Goal: Task Accomplishment & Management: Manage account settings

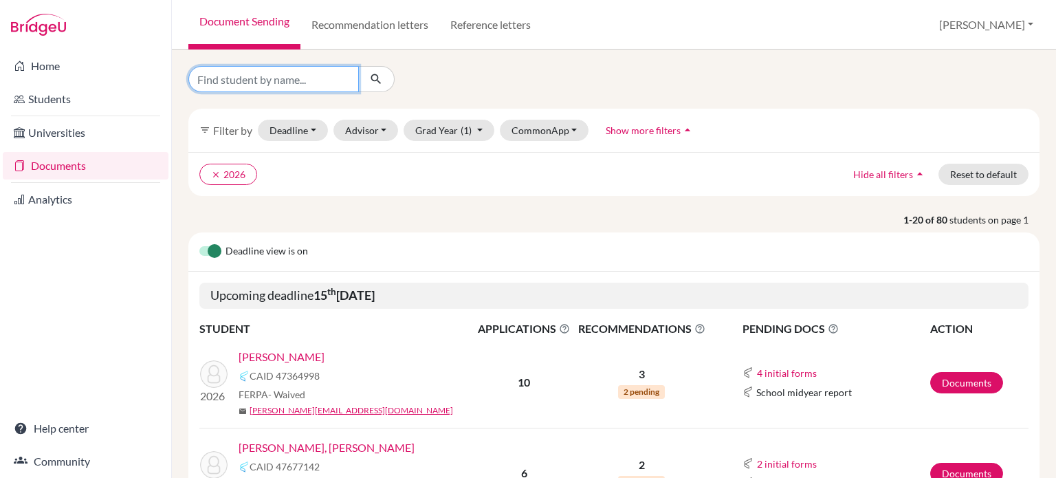
click at [333, 78] on input "Find student by name..." at bounding box center [273, 79] width 171 height 26
type input "lim"
click button "submit" at bounding box center [376, 79] width 36 height 26
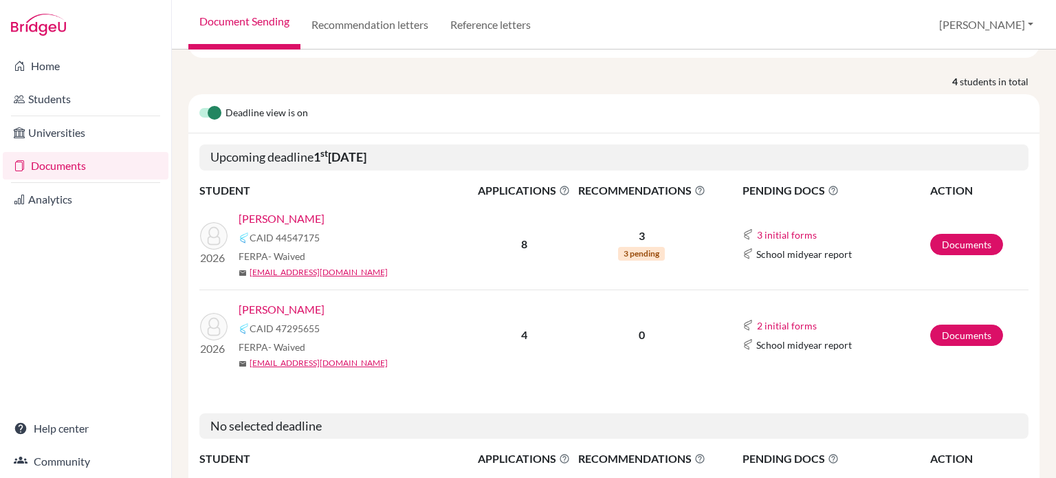
scroll to position [154, 0]
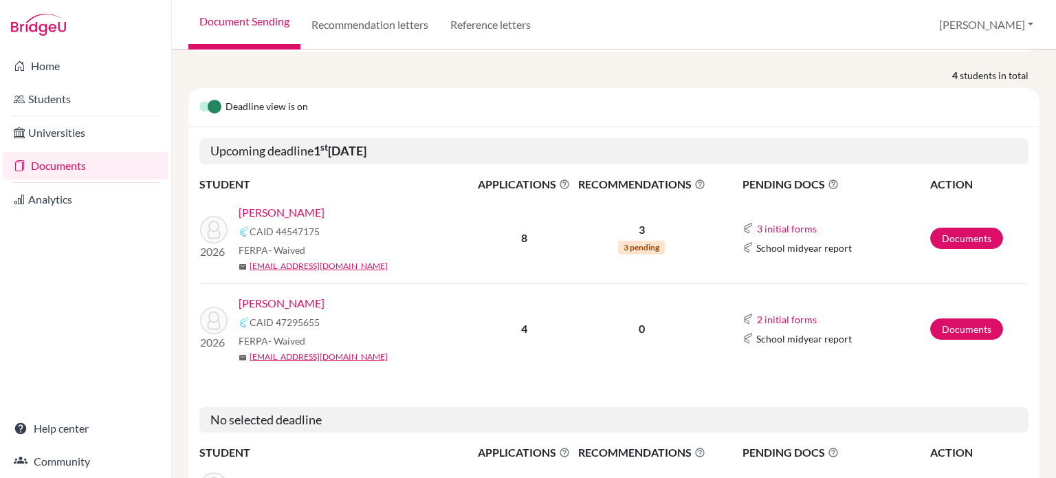
click at [281, 295] on link "[PERSON_NAME]" at bounding box center [282, 303] width 86 height 17
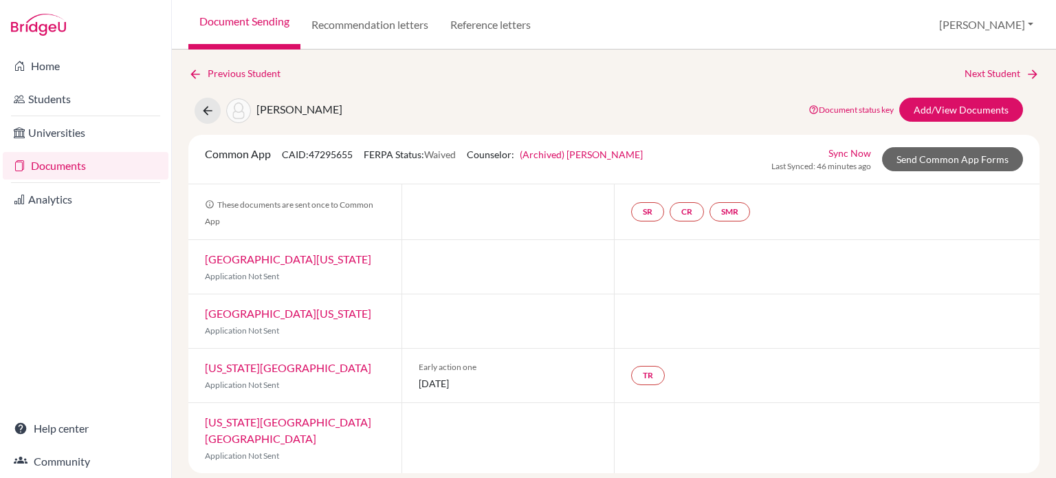
click at [577, 157] on link "(Archived) Paul Dobson" at bounding box center [581, 155] width 123 height 12
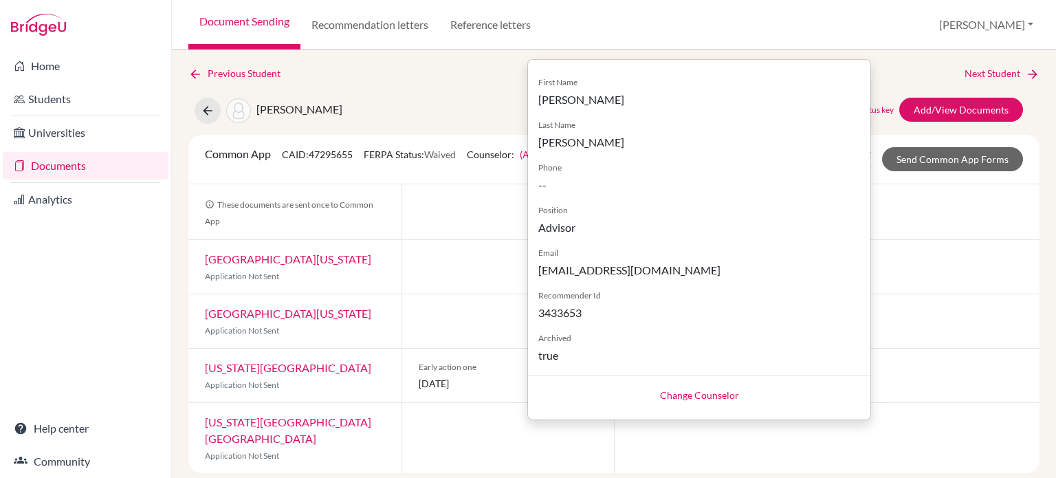
click at [679, 398] on link "Change Counselor" at bounding box center [699, 395] width 79 height 12
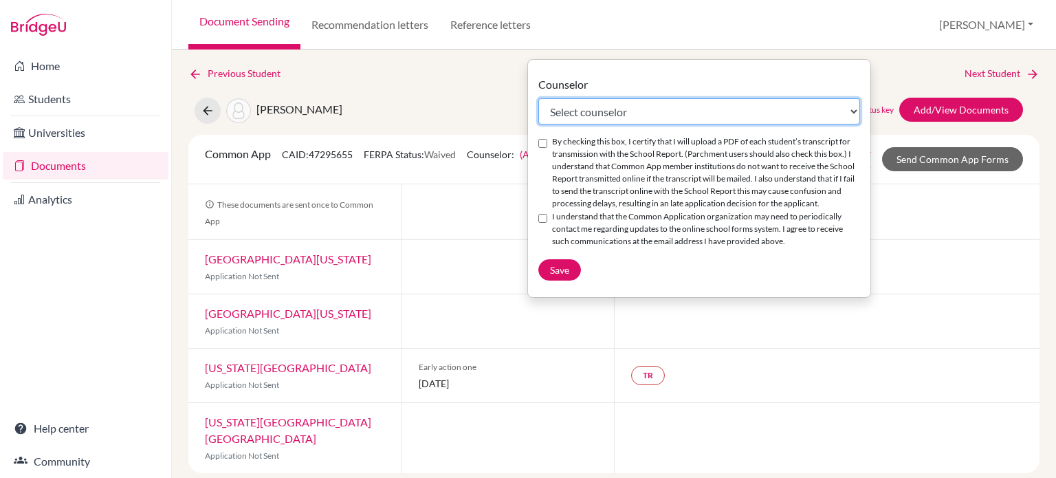
click at [622, 115] on select "Select counselor Calvin Chuah Jens Hieber Anne Jones Elizabeth Muvumba" at bounding box center [699, 111] width 322 height 26
select select "452572"
click at [538, 98] on select "Select counselor Calvin Chuah Jens Hieber Anne Jones Elizabeth Muvumba" at bounding box center [699, 111] width 322 height 26
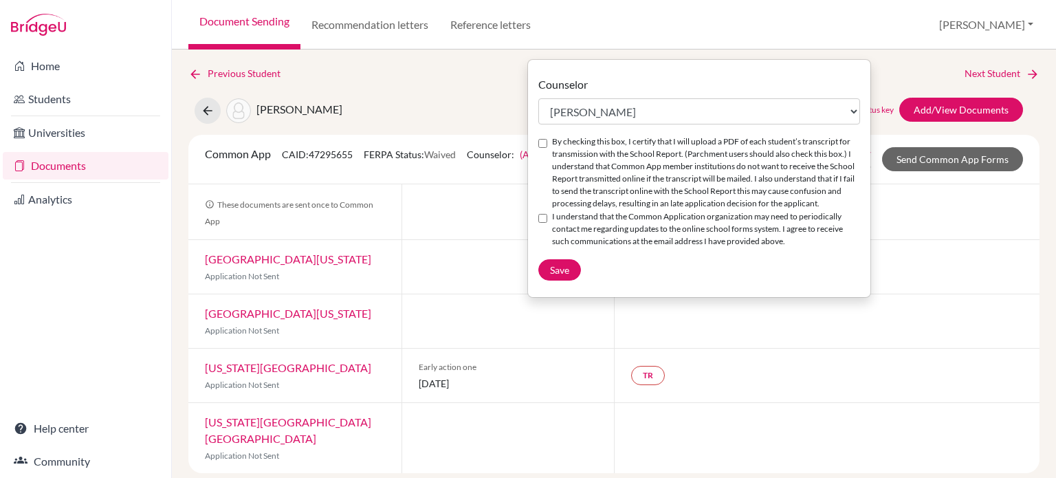
click at [545, 144] on input "By checking this box, I certify that I will upload a PDF of each student’s tran…" at bounding box center [542, 143] width 9 height 9
checkbox input "true"
click at [545, 223] on input "I understand that the Common Application organization may need to periodically …" at bounding box center [542, 218] width 9 height 9
checkbox input "true"
click at [567, 276] on span "Save" at bounding box center [559, 270] width 19 height 12
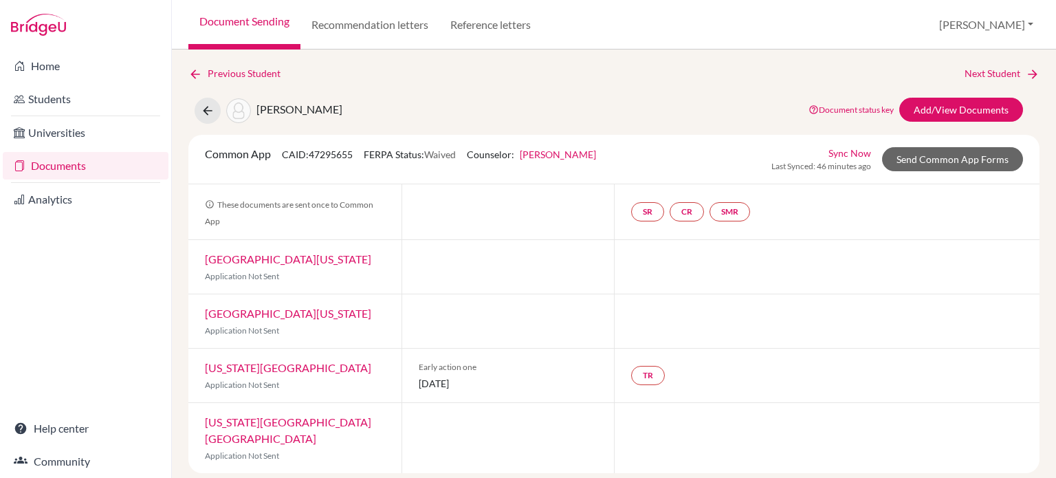
click at [298, 424] on link "Indiana University Bloomington" at bounding box center [288, 430] width 166 height 30
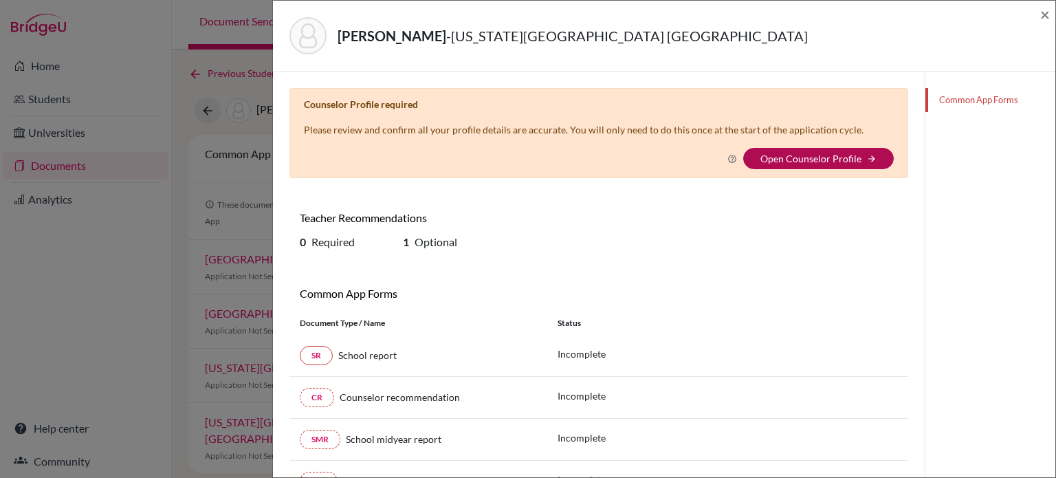
click at [791, 153] on link "Open Counselor Profile" at bounding box center [811, 159] width 101 height 12
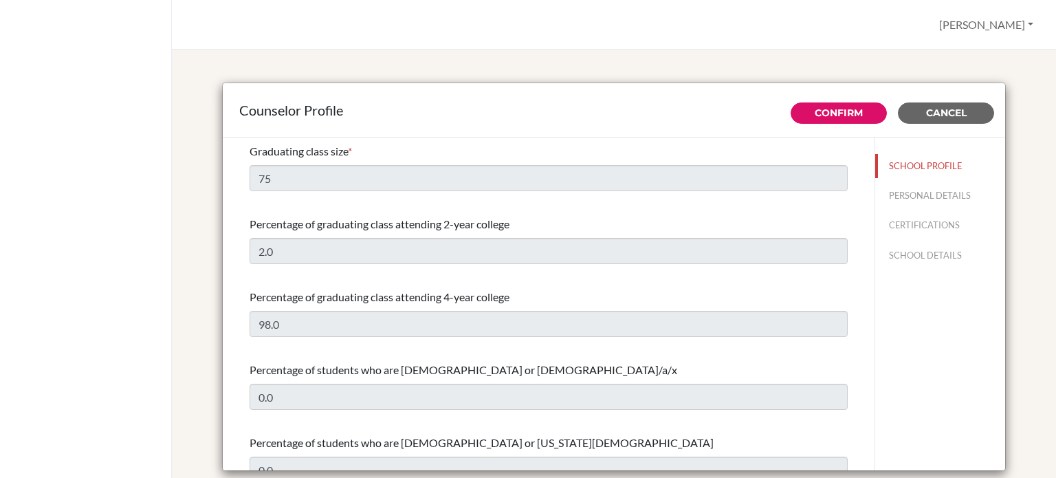
select select "0"
select select "332534"
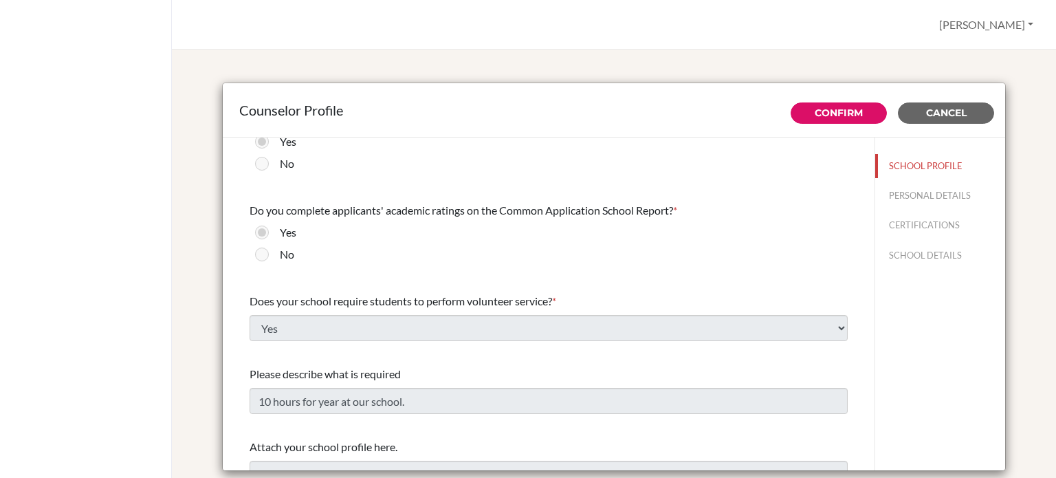
scroll to position [1751, 0]
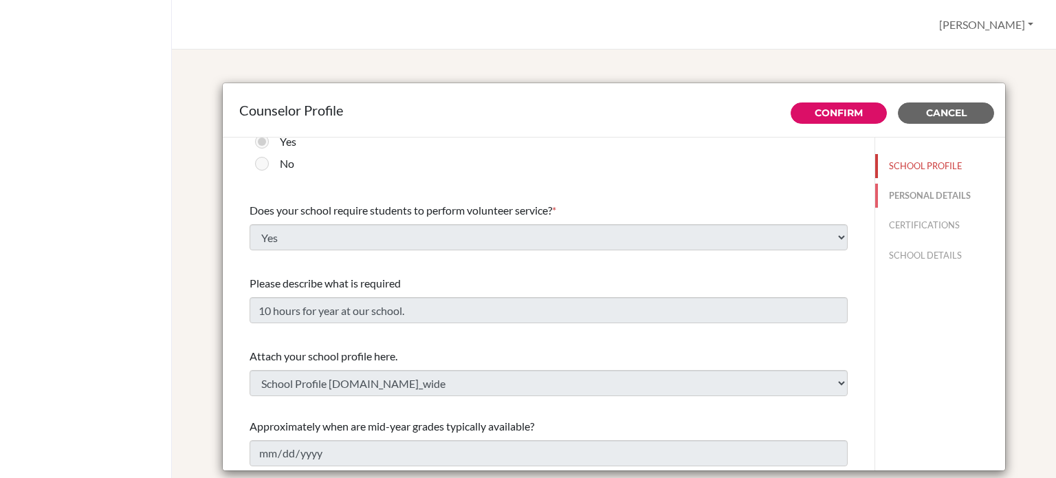
click at [924, 199] on button "PERSONAL DETAILS" at bounding box center [940, 196] width 130 height 24
type input "[PERSON_NAME]"
type input "Advisor"
type input "60.1118660690"
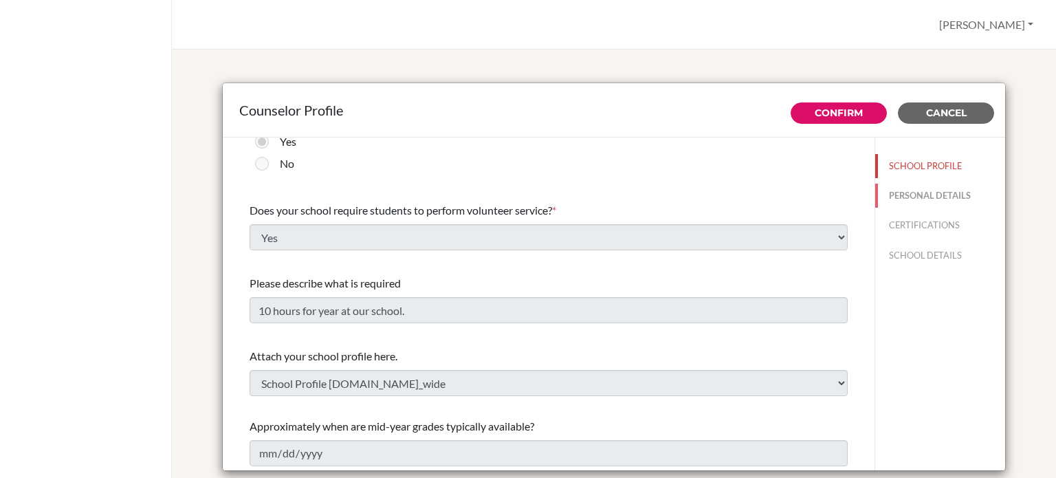
type input "ajones@dalat.org"
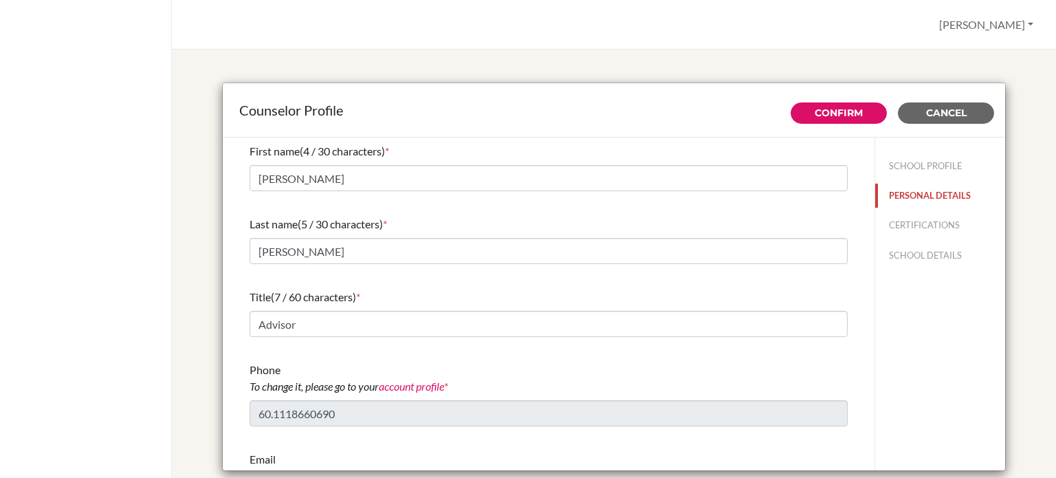
scroll to position [0, 0]
click at [914, 223] on button "CERTIFICATIONS" at bounding box center [940, 225] width 130 height 24
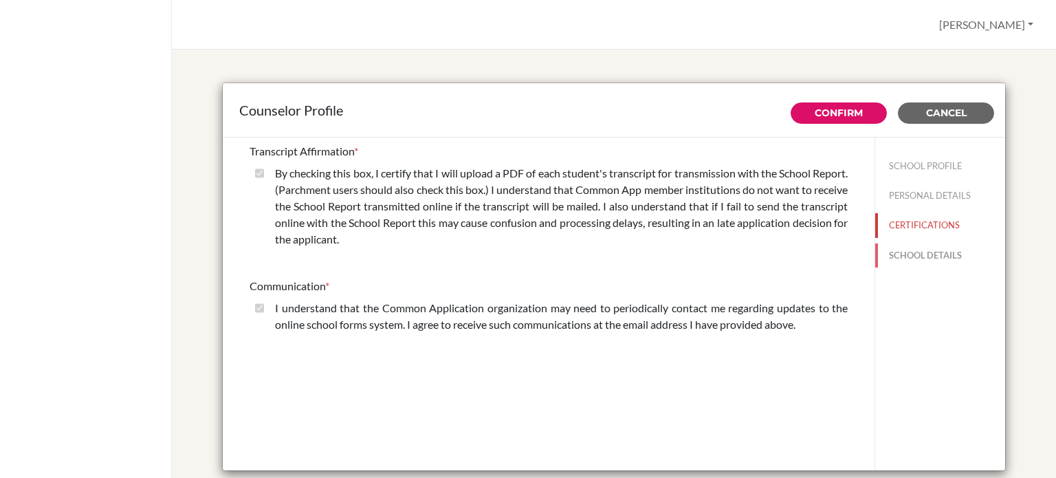
click at [924, 255] on button "SCHOOL DETAILS" at bounding box center [940, 255] width 130 height 24
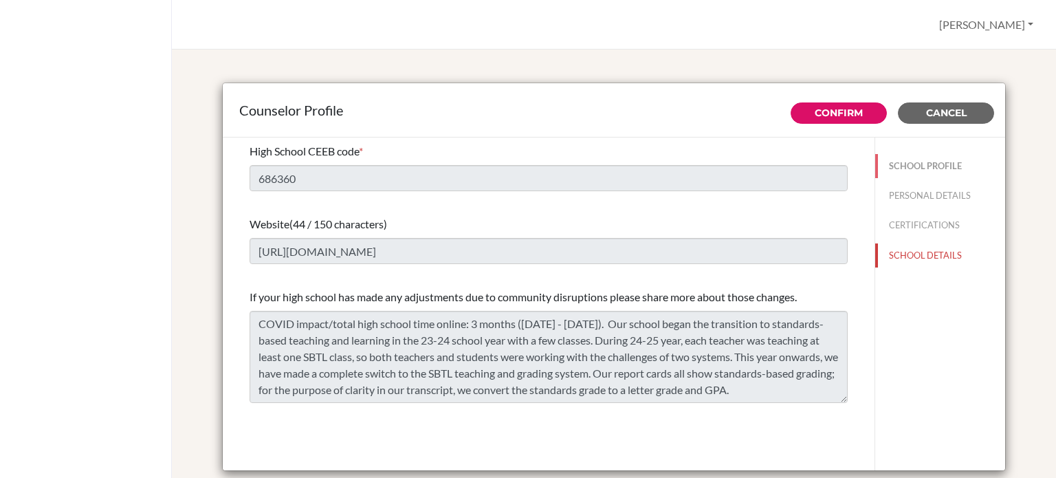
click at [912, 170] on button "SCHOOL PROFILE" at bounding box center [940, 166] width 130 height 24
type input "75"
type input "2.0"
select select "0"
select select "332534"
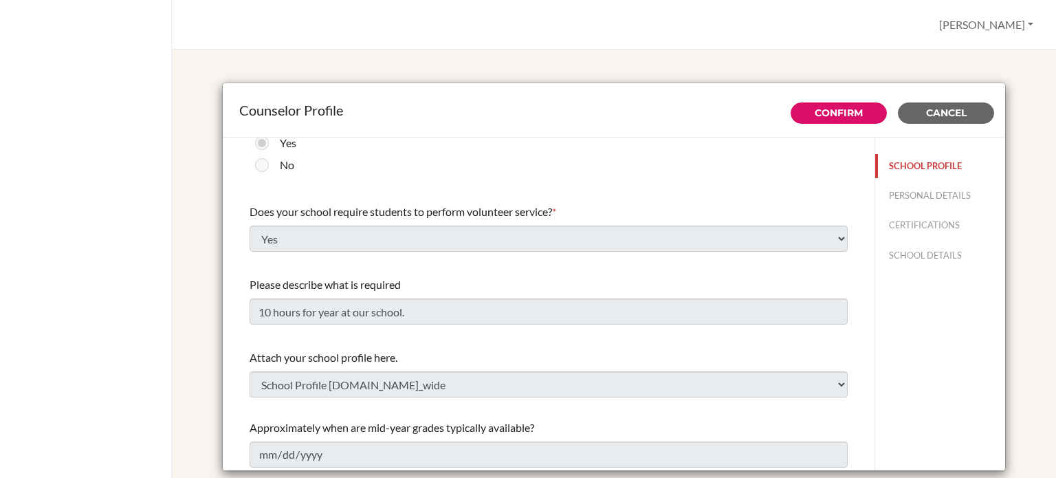
scroll to position [1751, 0]
click at [943, 109] on span "Cancel" at bounding box center [946, 113] width 41 height 12
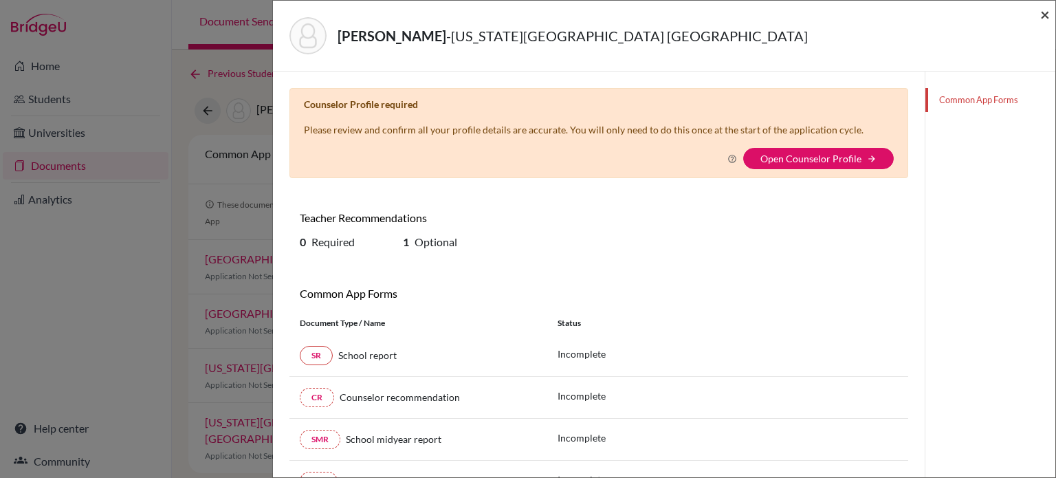
click at [1045, 17] on span "×" at bounding box center [1045, 14] width 10 height 20
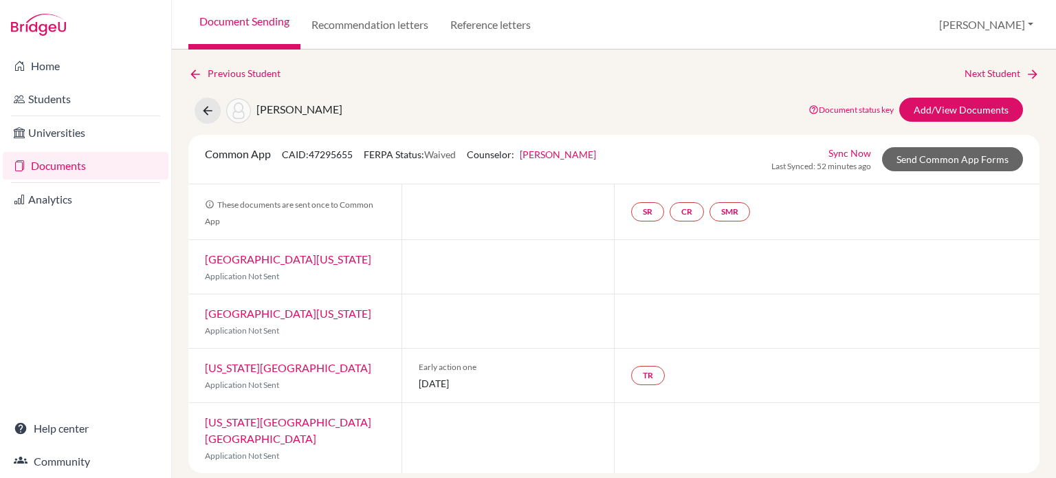
click at [298, 373] on link "Texas Christian University" at bounding box center [288, 367] width 166 height 13
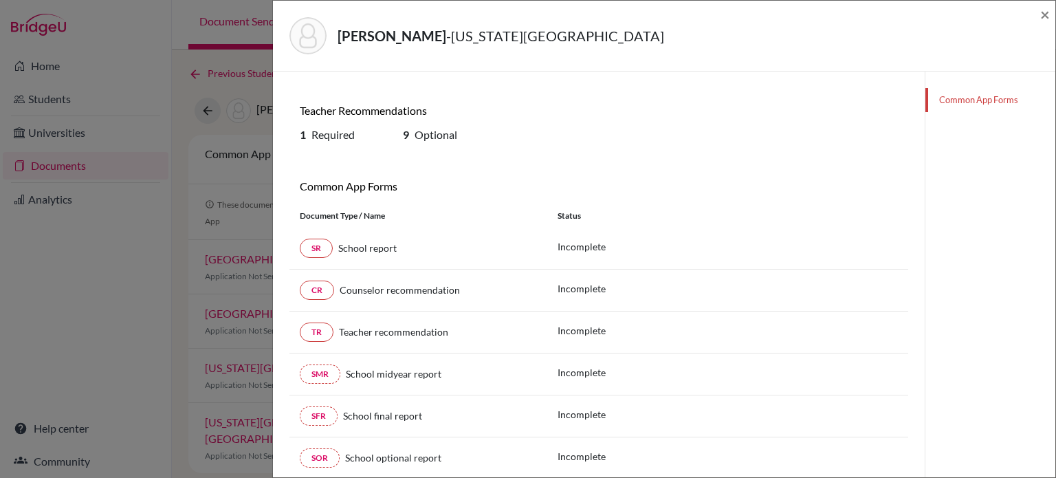
scroll to position [196, 0]
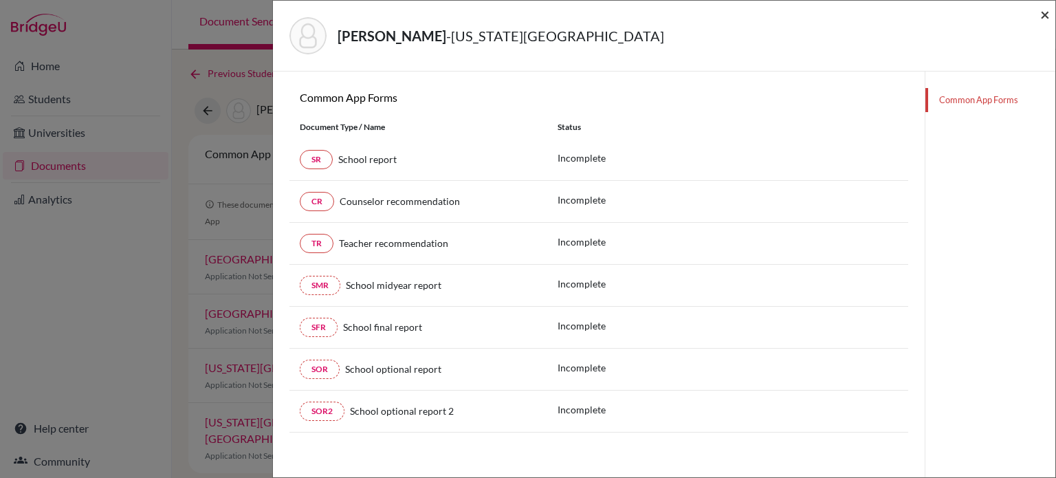
click at [1045, 19] on span "×" at bounding box center [1045, 14] width 10 height 20
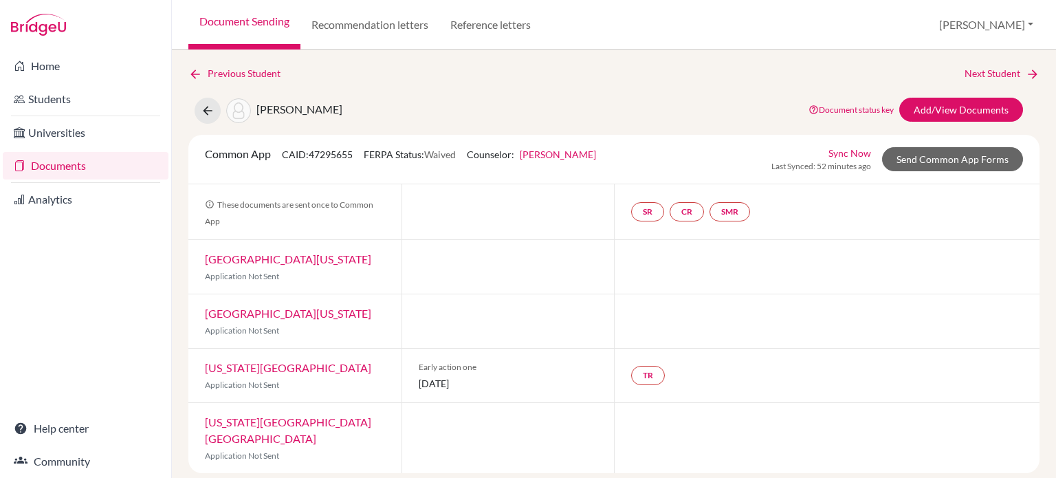
click at [316, 254] on link "University of Southern California" at bounding box center [288, 258] width 166 height 13
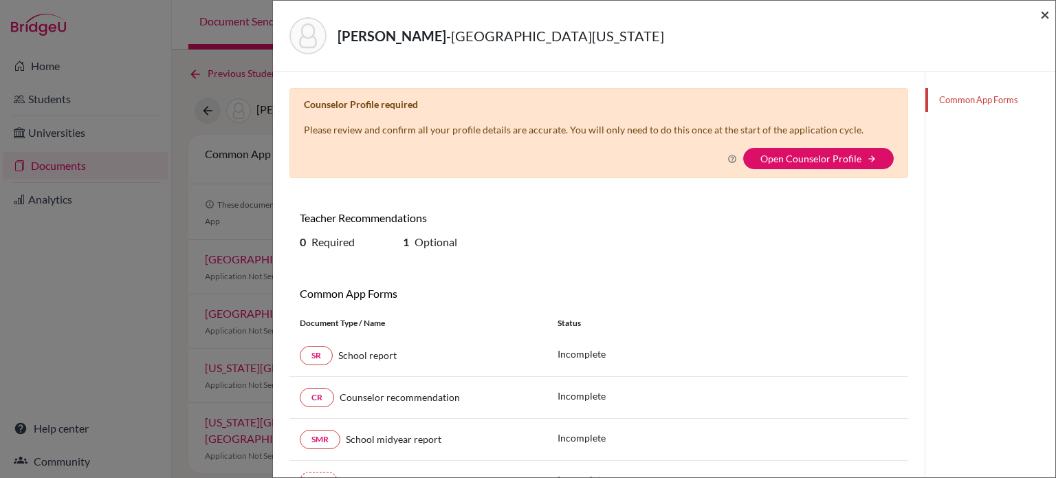
click at [1041, 13] on span "×" at bounding box center [1045, 14] width 10 height 20
